Goal: Transaction & Acquisition: Register for event/course

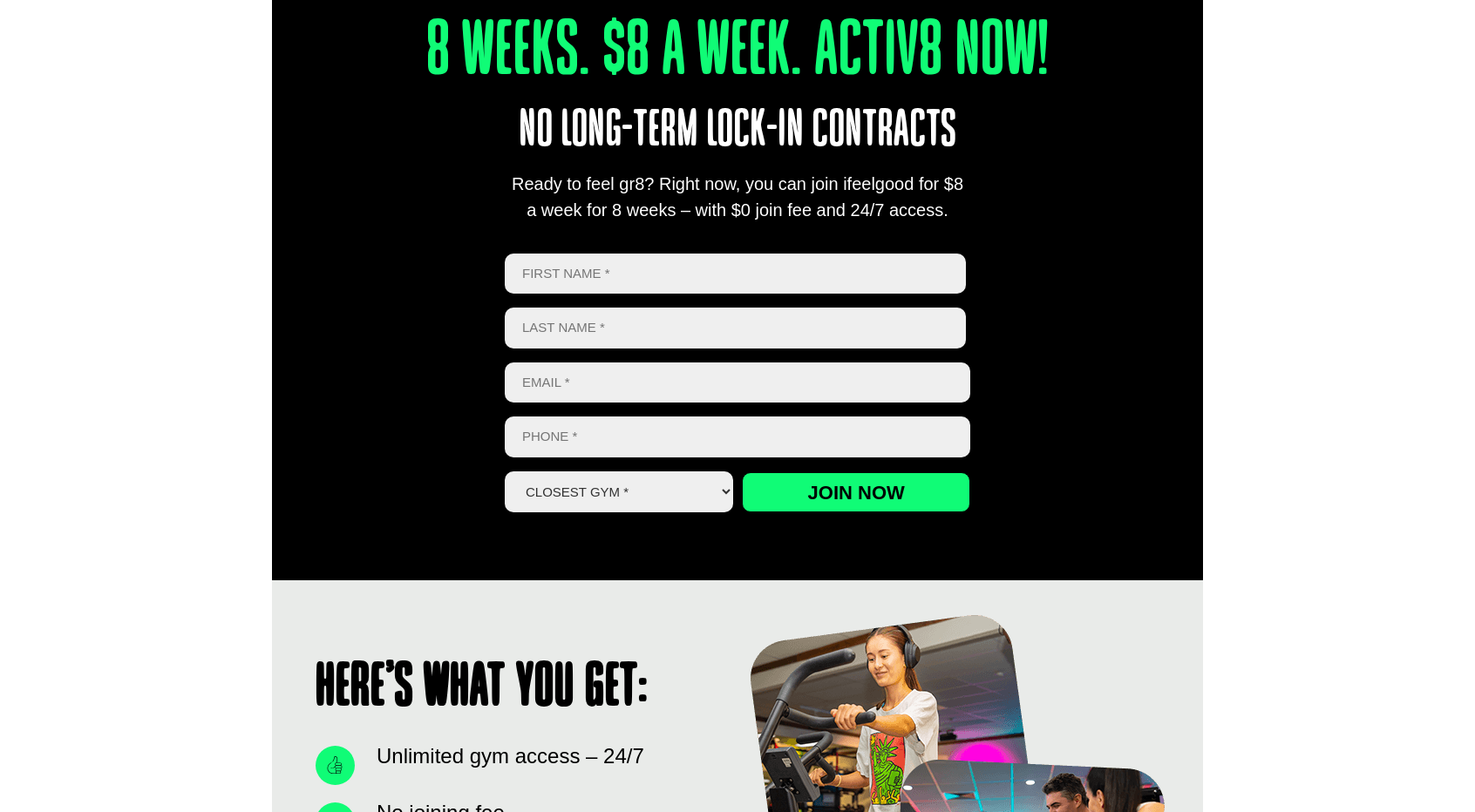
scroll to position [699, 0]
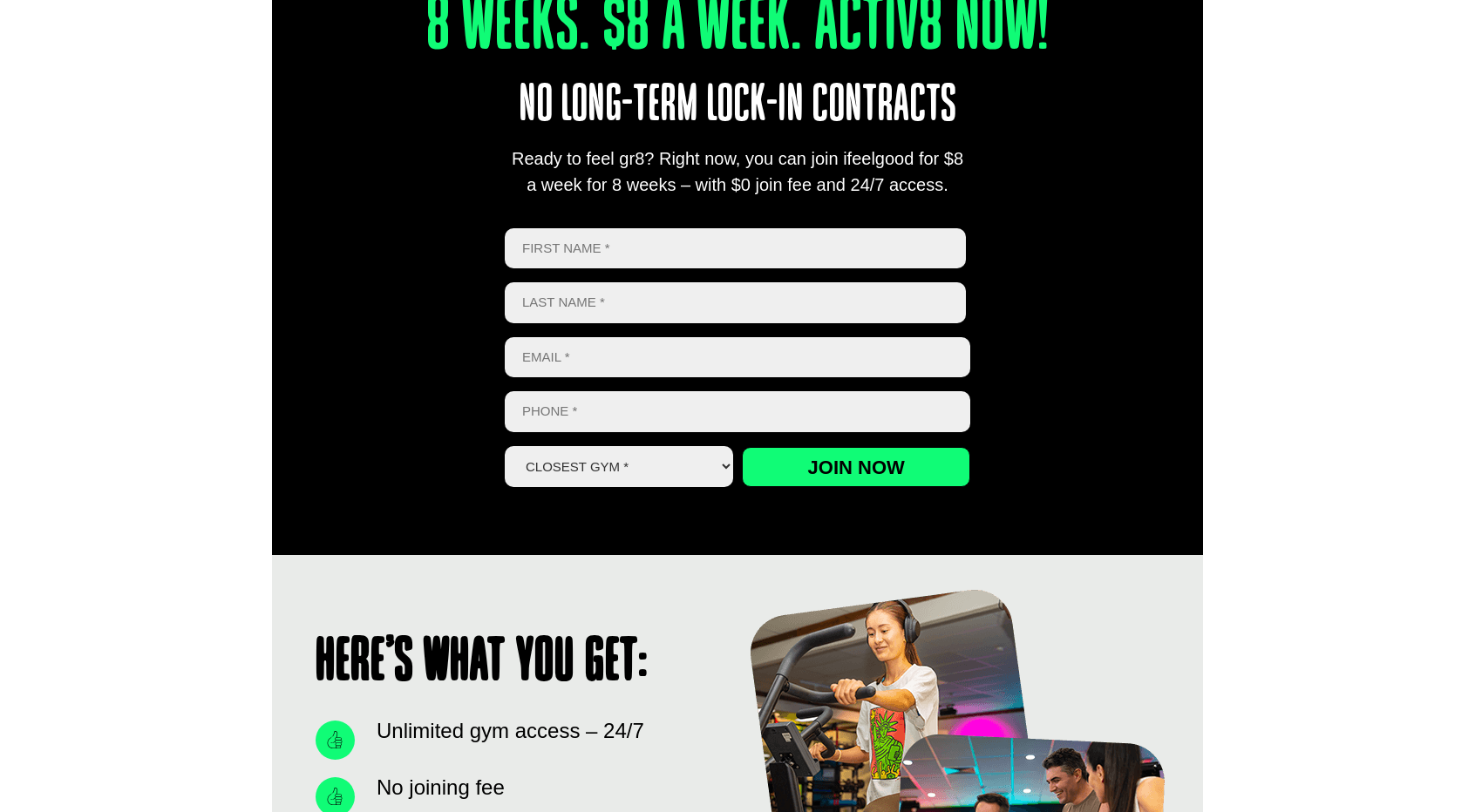
click at [693, 473] on select "Closest Gym * [GEOGRAPHIC_DATA] [GEOGRAPHIC_DATA] [GEOGRAPHIC_DATA] [GEOGRAPHIC…" at bounding box center [618, 466] width 228 height 41
select select "Calamvale"
click at [505, 446] on select "Closest Gym * [GEOGRAPHIC_DATA] [GEOGRAPHIC_DATA] [GEOGRAPHIC_DATA] [GEOGRAPHIC…" at bounding box center [618, 466] width 228 height 41
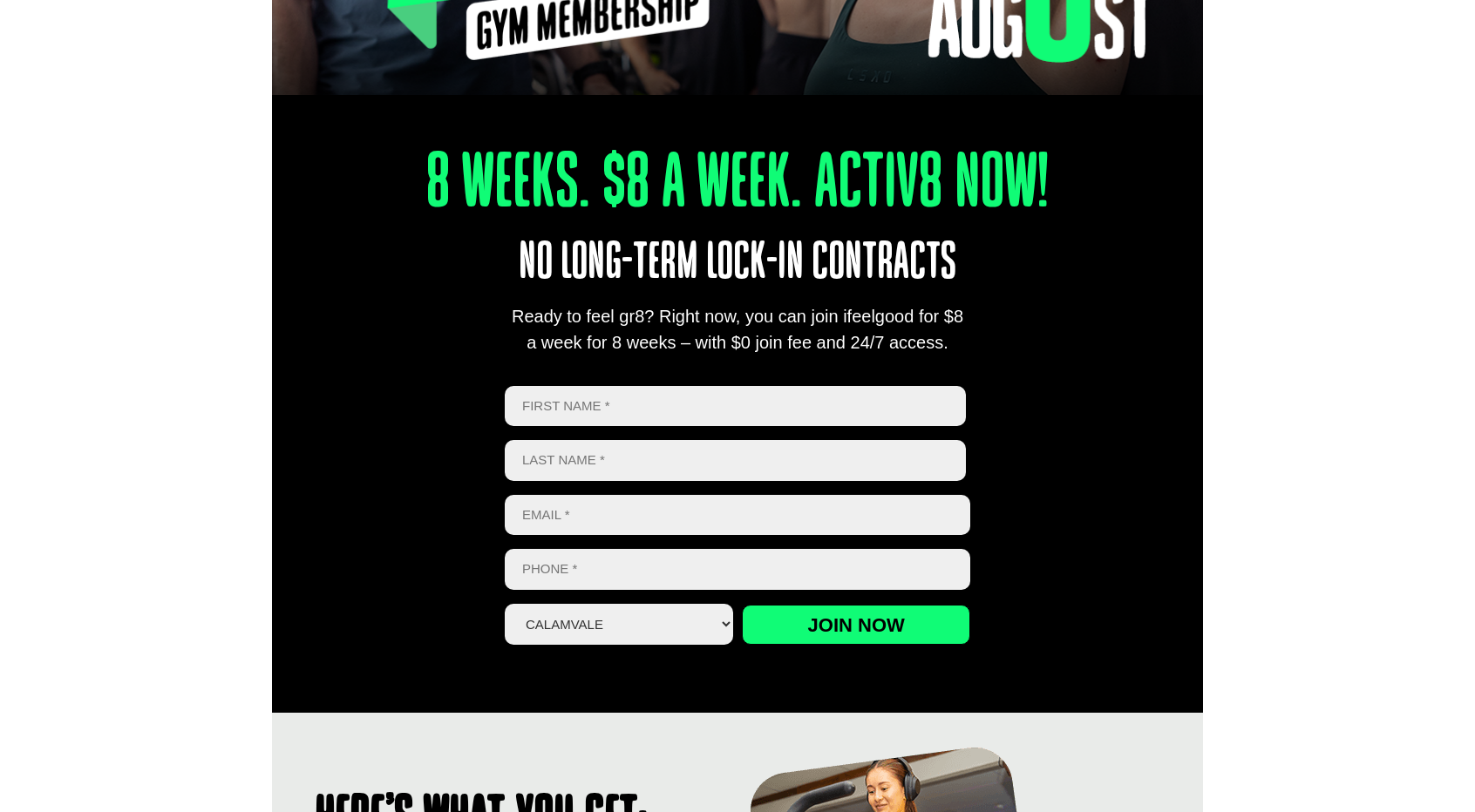
scroll to position [539, 0]
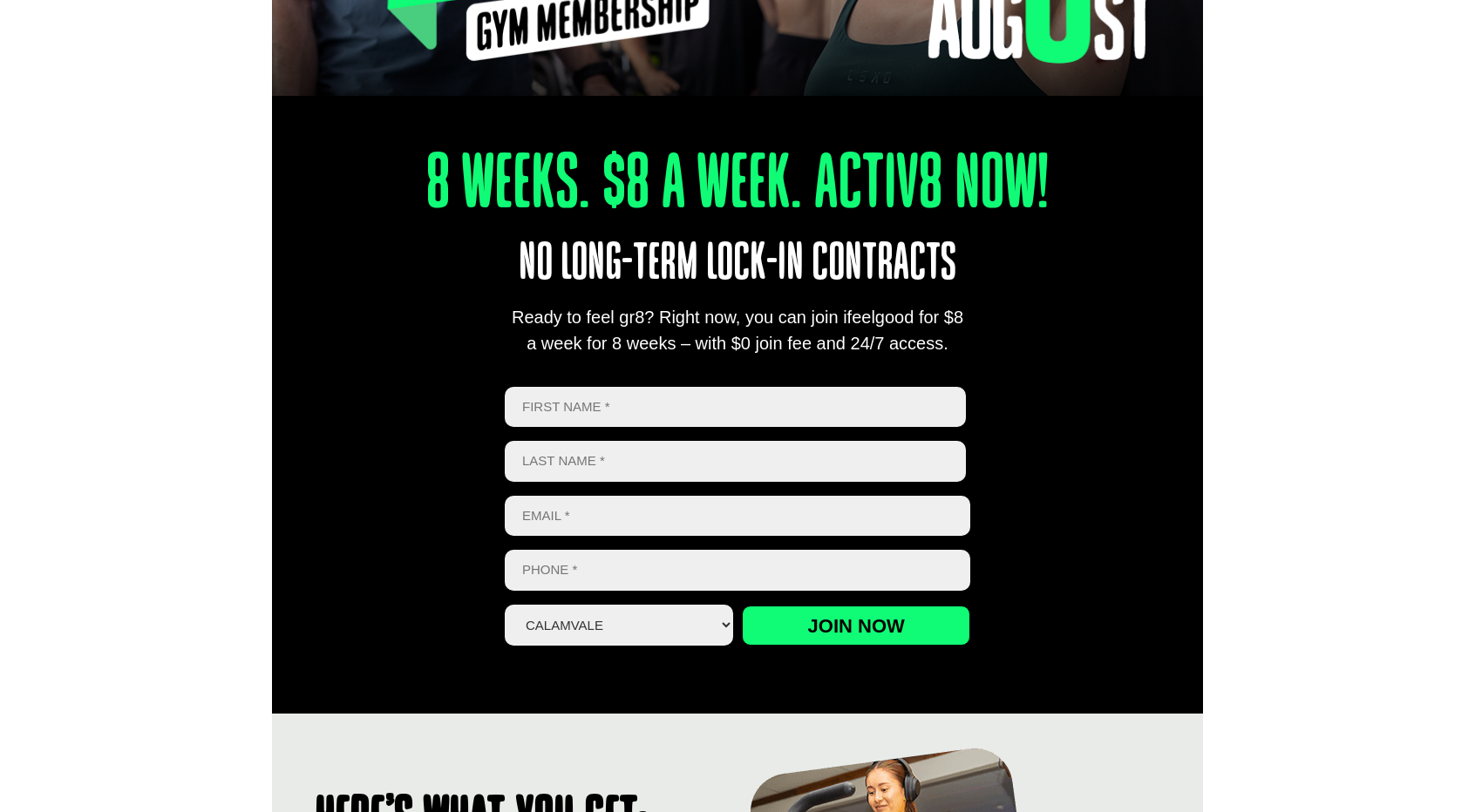
click at [557, 407] on input "First" at bounding box center [735, 407] width 461 height 41
type input "[PERSON_NAME]"
click at [572, 499] on input "Email *" at bounding box center [738, 515] width 466 height 41
type input "[EMAIL_ADDRESS][DOMAIN_NAME]"
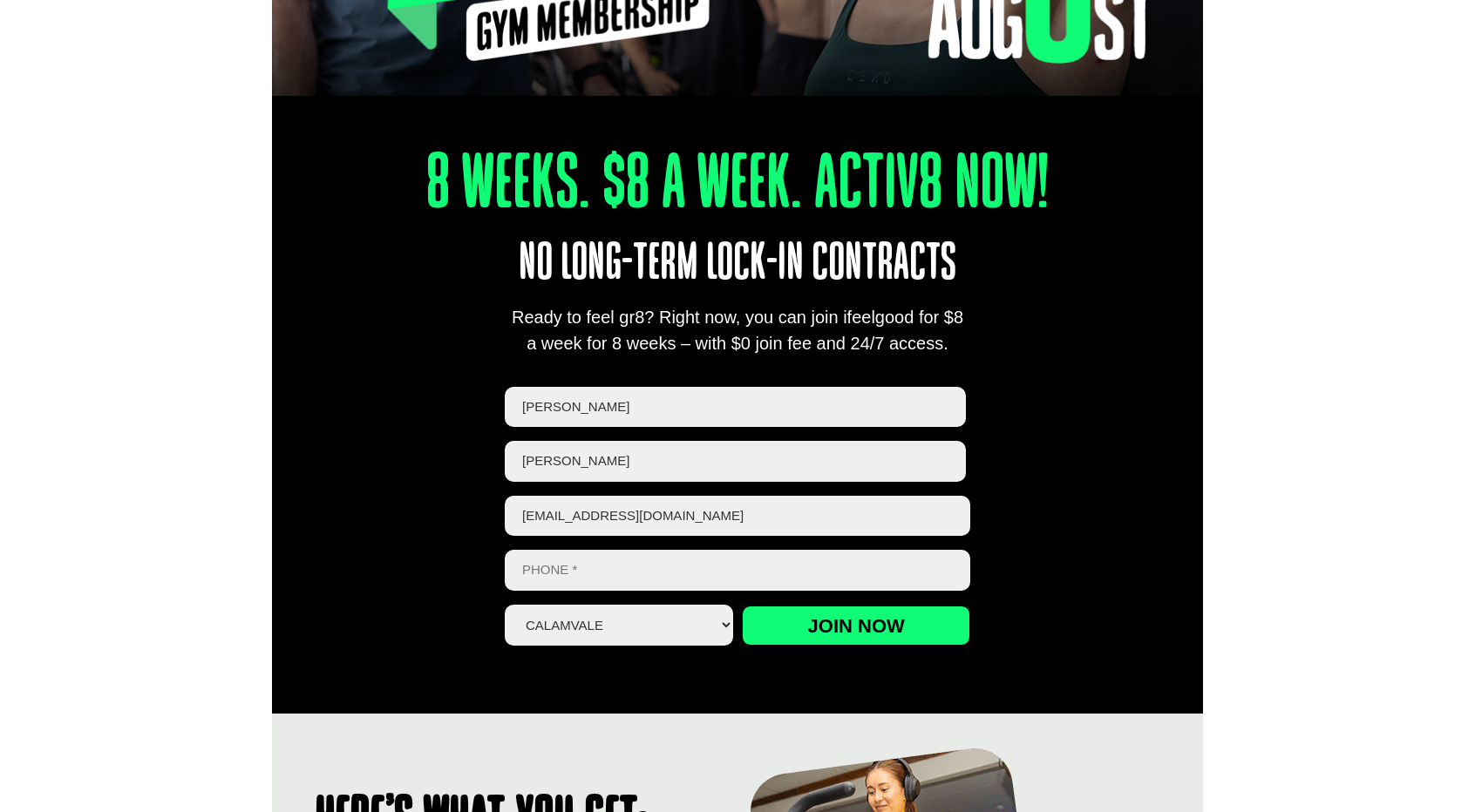
click at [557, 579] on input "Phone *" at bounding box center [738, 570] width 466 height 41
type input "0469634019"
click at [807, 624] on input "Join now" at bounding box center [855, 626] width 228 height 40
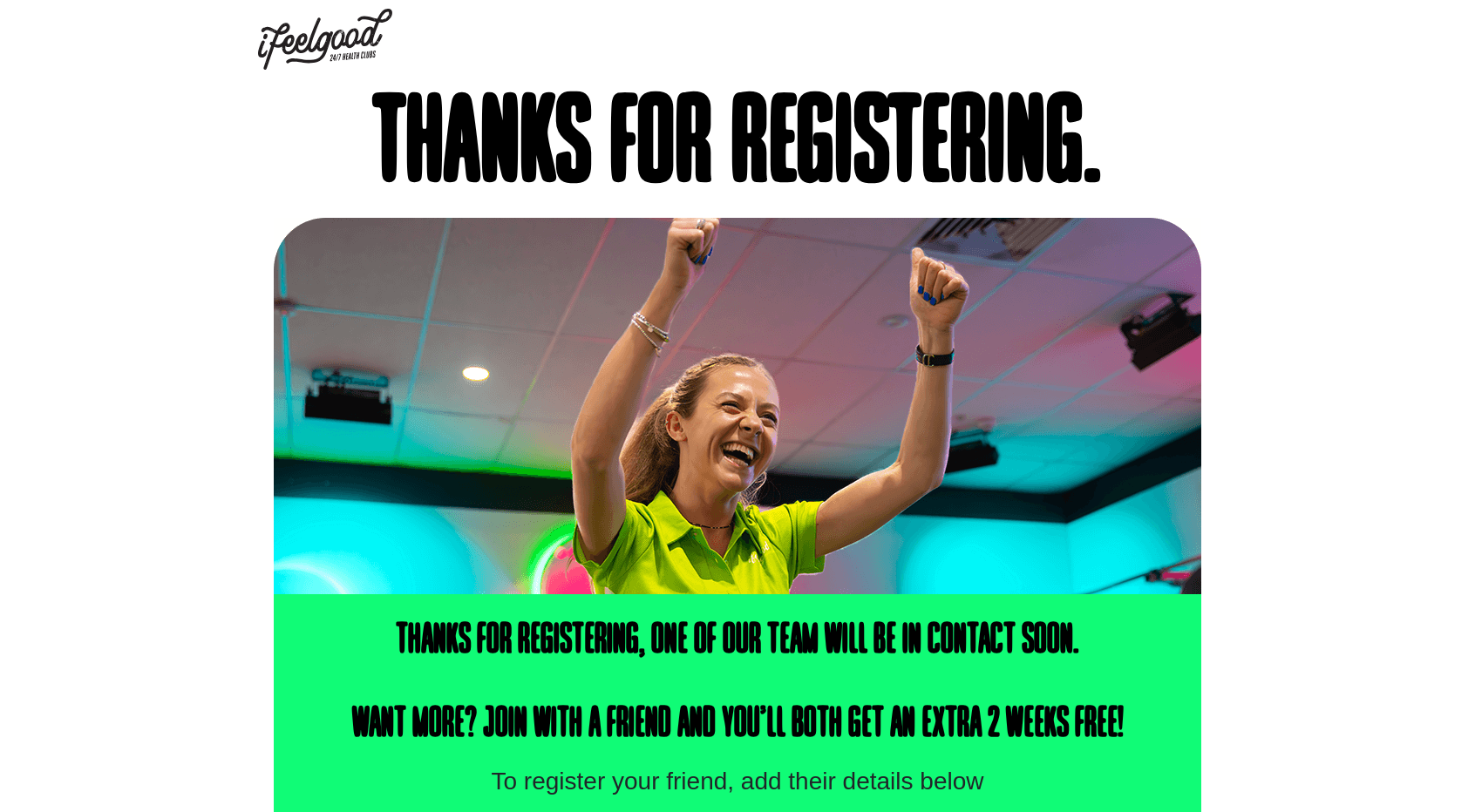
scroll to position [340, 0]
